Goal: Task Accomplishment & Management: Manage account settings

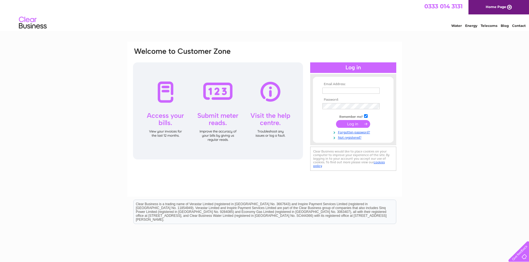
type input "[EMAIL_ADDRESS][DOMAIN_NAME]"
click at [348, 125] on input "submit" at bounding box center [353, 124] width 34 height 8
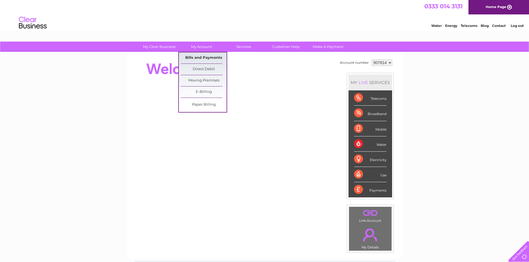
click at [201, 56] on link "Bills and Payments" at bounding box center [204, 57] width 46 height 11
